Goal: Find specific page/section: Find specific page/section

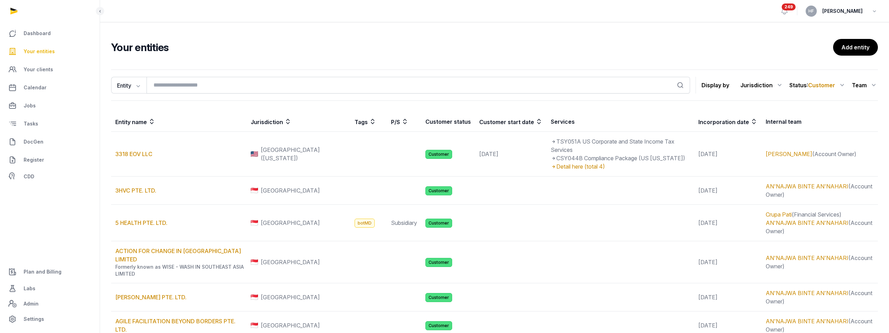
click at [775, 84] on icon at bounding box center [779, 85] width 8 height 11
click at [769, 137] on div "[GEOGRAPHIC_DATA]" at bounding box center [752, 140] width 63 height 13
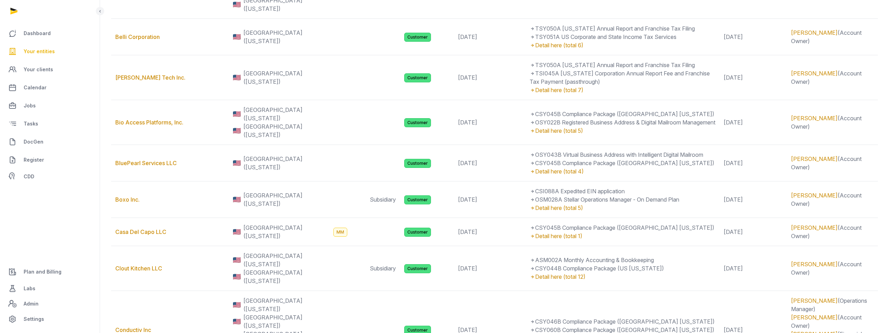
scroll to position [433, 0]
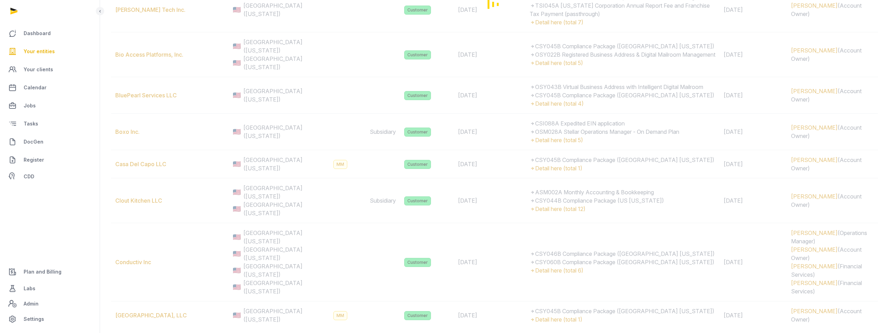
scroll to position [0, 0]
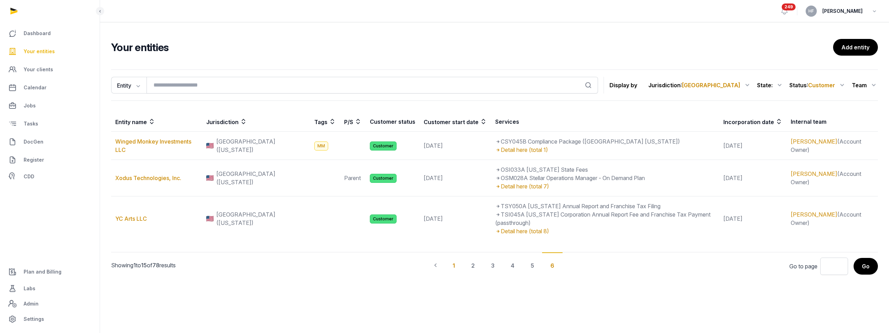
click at [463, 257] on div "1" at bounding box center [473, 265] width 20 height 26
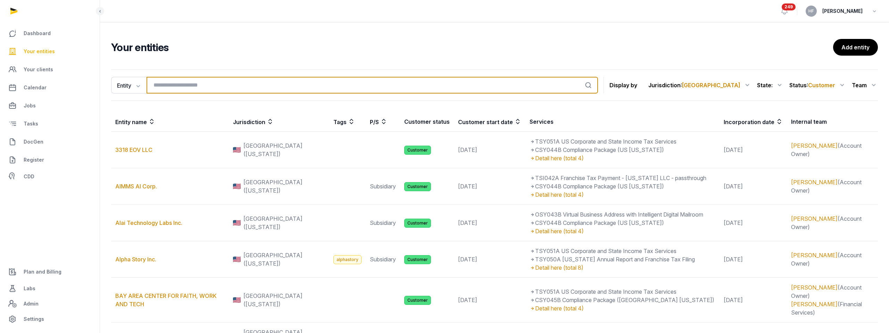
click at [182, 85] on input "search" at bounding box center [372, 85] width 451 height 17
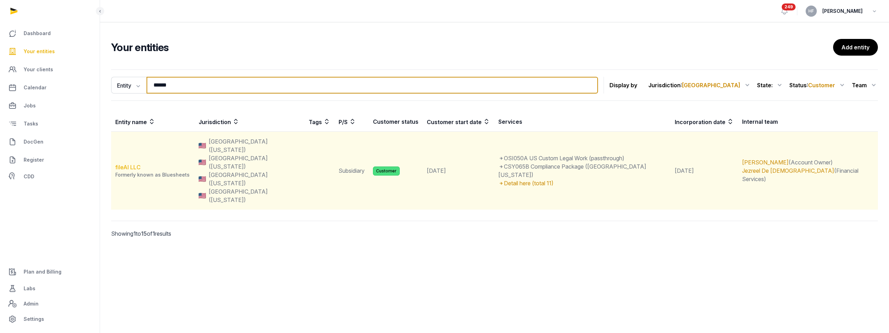
type input "******"
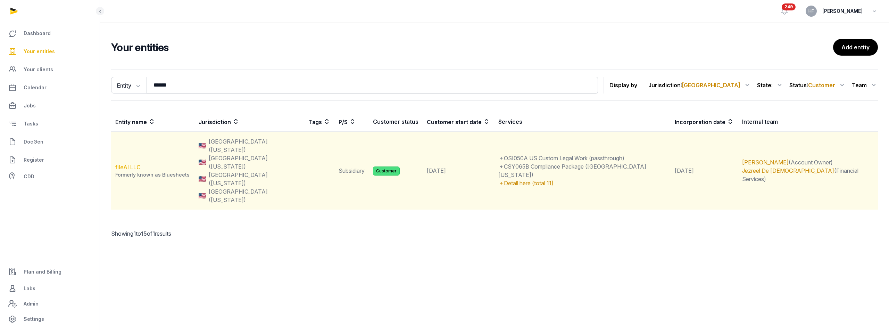
click at [129, 164] on link "fileAI LLC" at bounding box center [127, 167] width 25 height 7
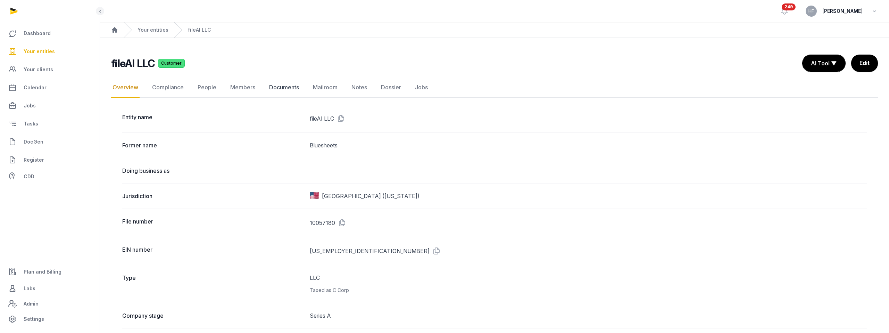
click at [287, 87] on link "Documents" at bounding box center [284, 87] width 33 height 20
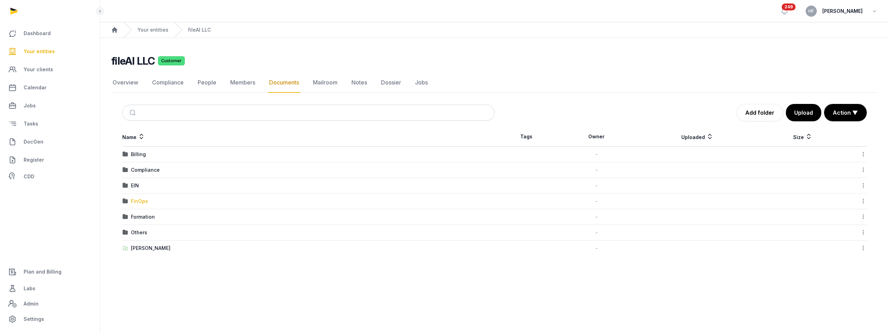
click at [144, 202] on div "FinOps" at bounding box center [139, 201] width 17 height 7
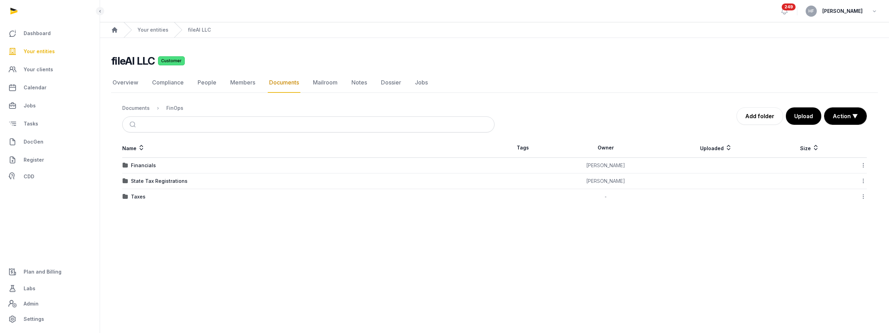
click at [137, 200] on td "Taxes" at bounding box center [308, 197] width 372 height 16
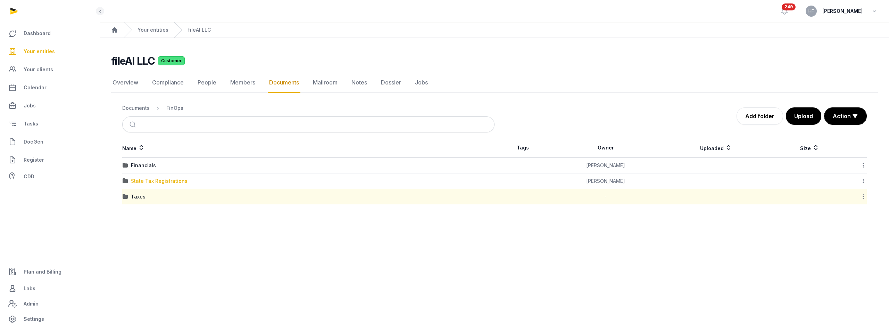
click at [148, 182] on div "State Tax Registrations" at bounding box center [159, 180] width 57 height 7
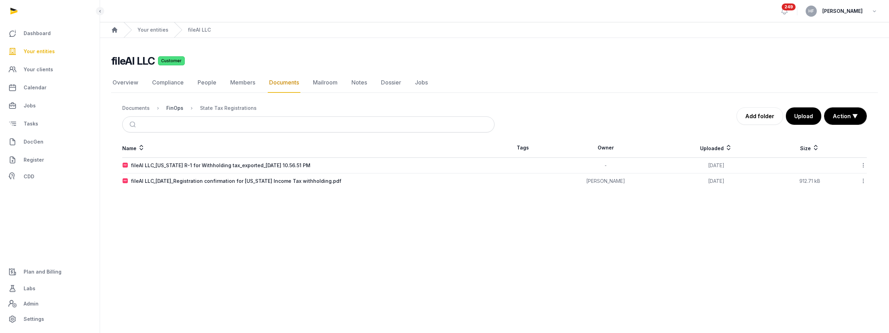
click at [175, 107] on div "FinOps" at bounding box center [174, 108] width 17 height 7
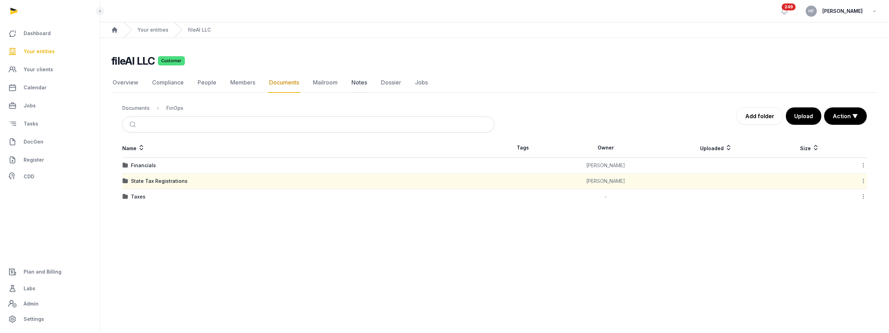
click at [360, 84] on link "Notes" at bounding box center [359, 83] width 18 height 20
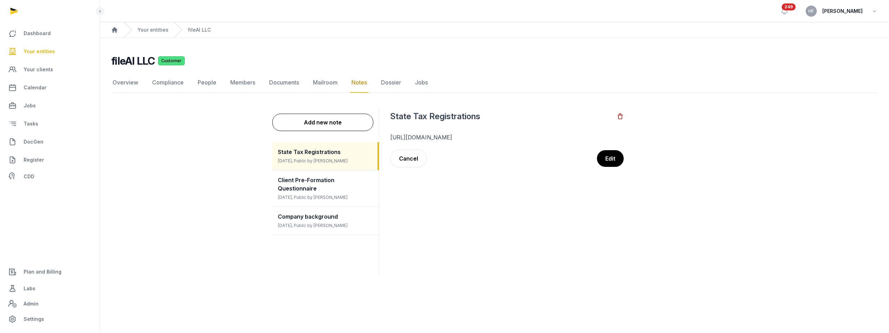
click at [452, 138] on link "[URL][DOMAIN_NAME]" at bounding box center [421, 137] width 62 height 7
